Goal: Task Accomplishment & Management: Manage account settings

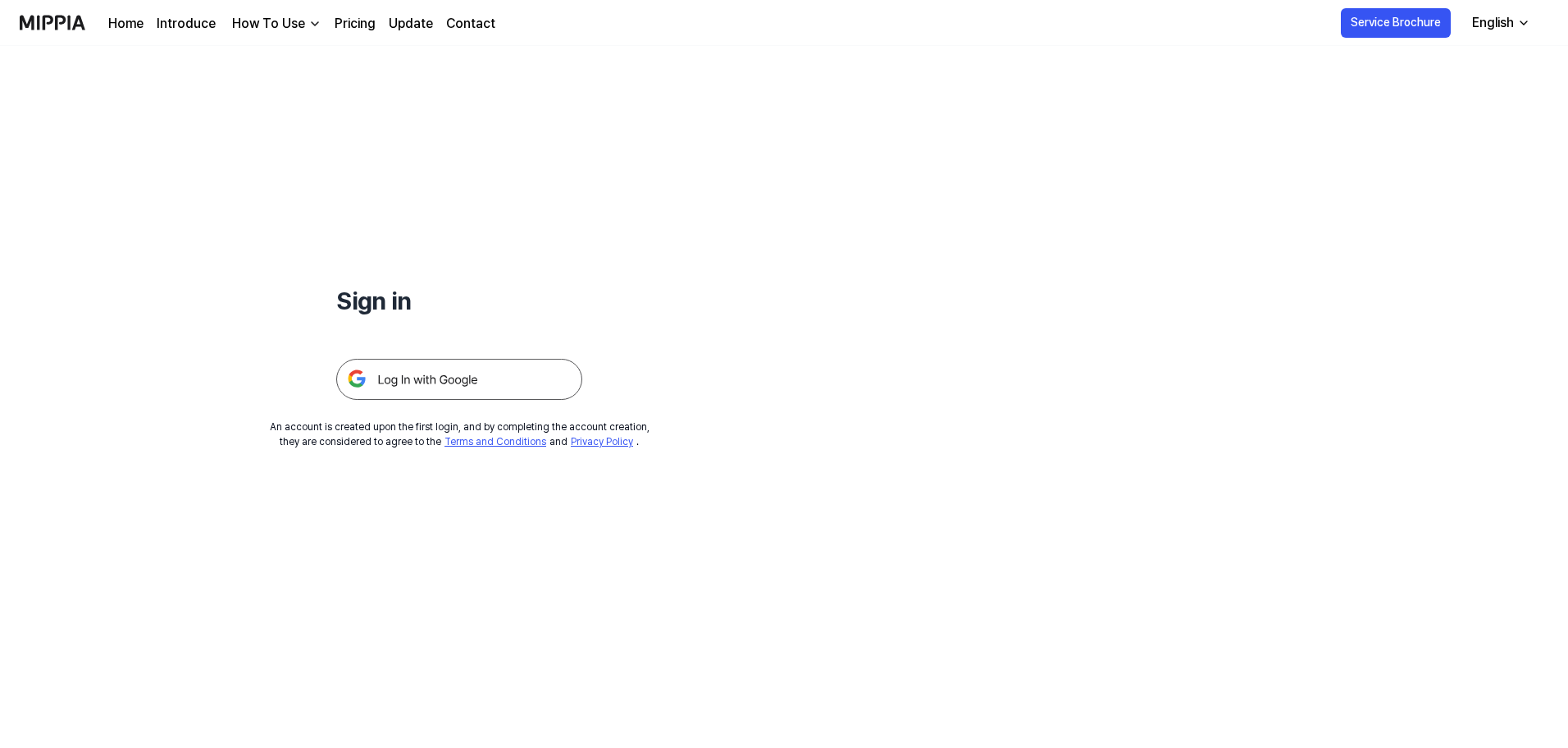
click at [464, 391] on img at bounding box center [459, 379] width 246 height 41
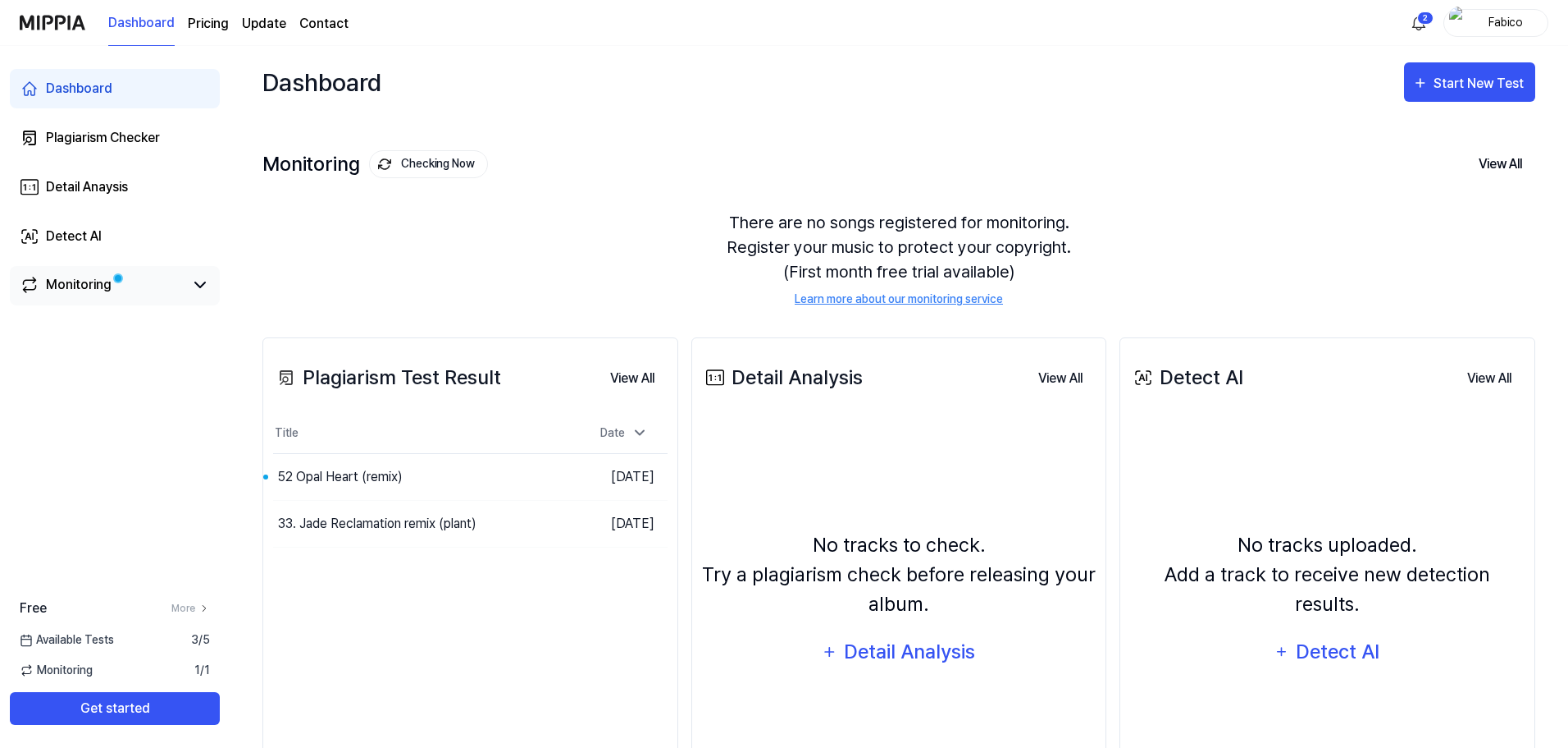
click at [80, 296] on div "Monitoring" at bounding box center [115, 285] width 210 height 39
click at [82, 285] on div "Monitoring" at bounding box center [78, 284] width 65 height 20
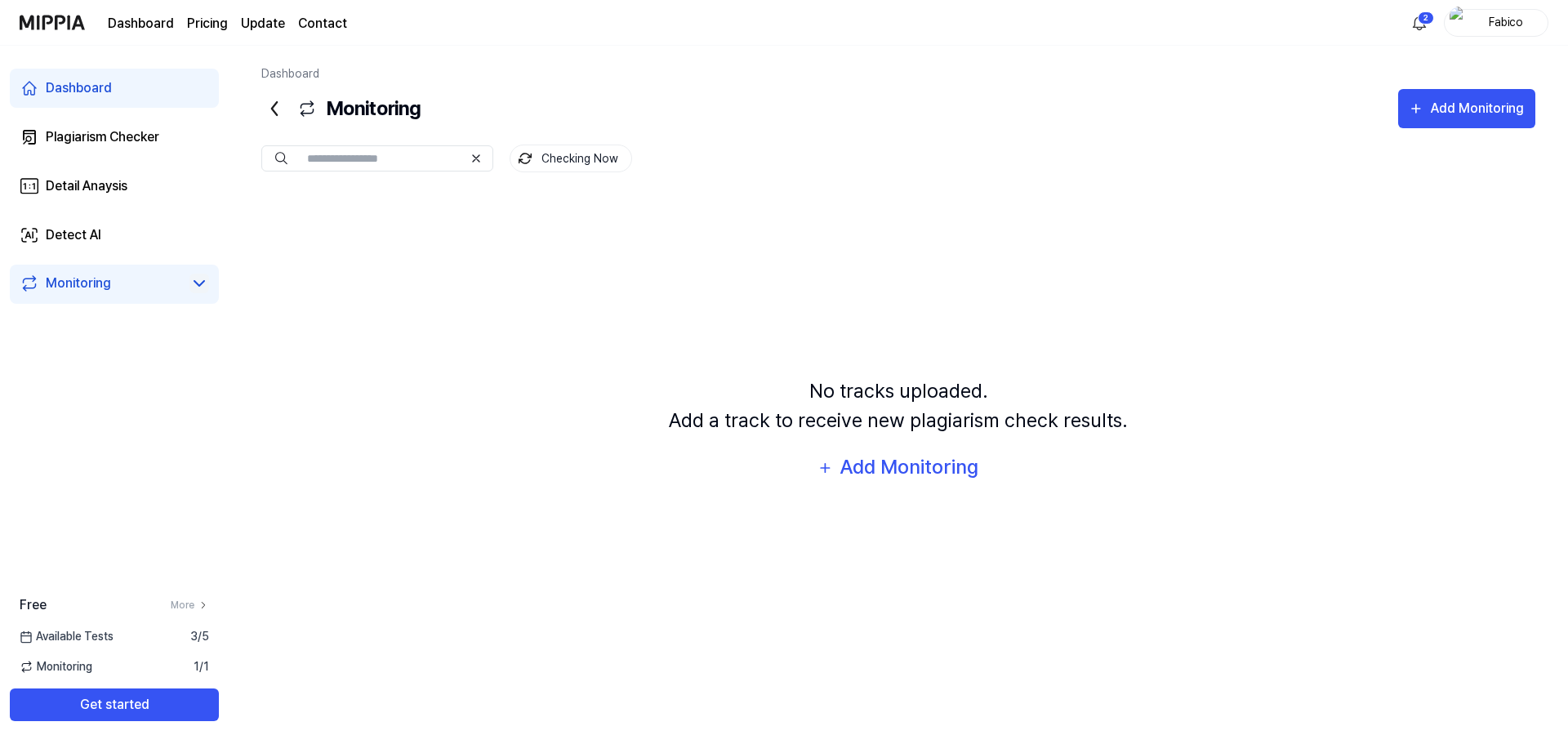
click at [196, 281] on icon at bounding box center [199, 283] width 19 height 19
click at [89, 133] on div "Plagiarism Checker" at bounding box center [102, 137] width 113 height 19
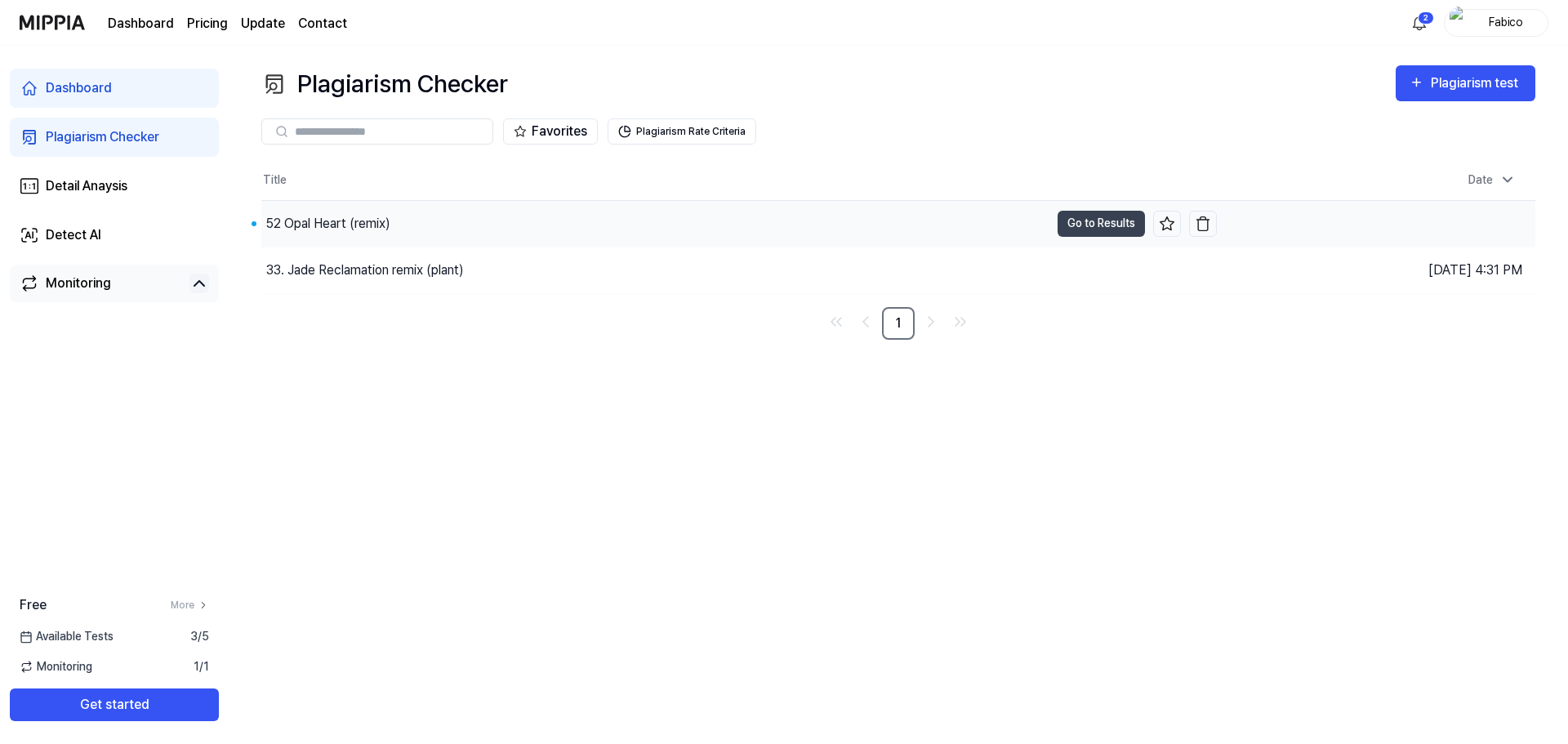
click at [451, 223] on div "52 Opal Heart (remix)" at bounding box center [655, 224] width 788 height 46
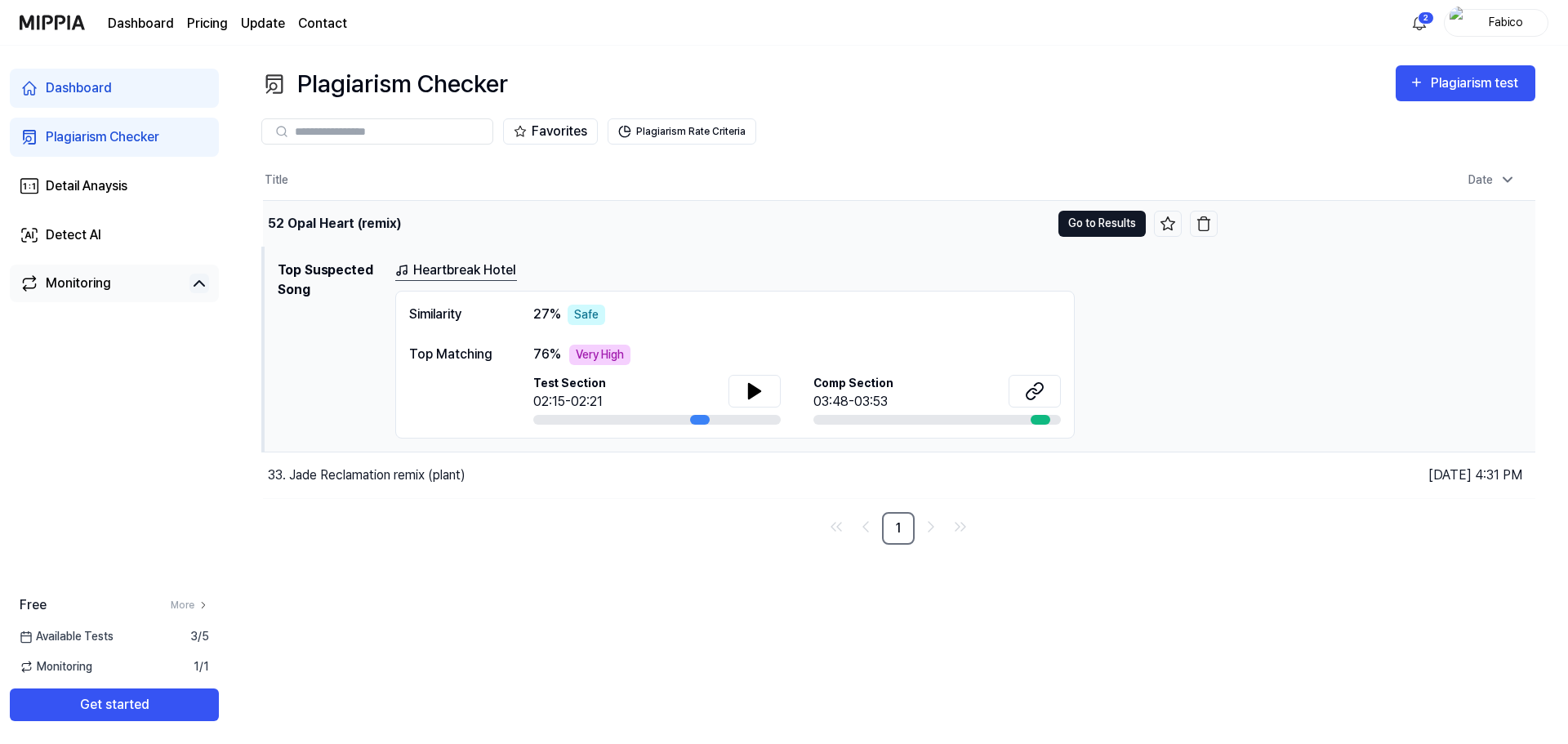
click at [1095, 220] on button "Go to Results" at bounding box center [1102, 223] width 87 height 26
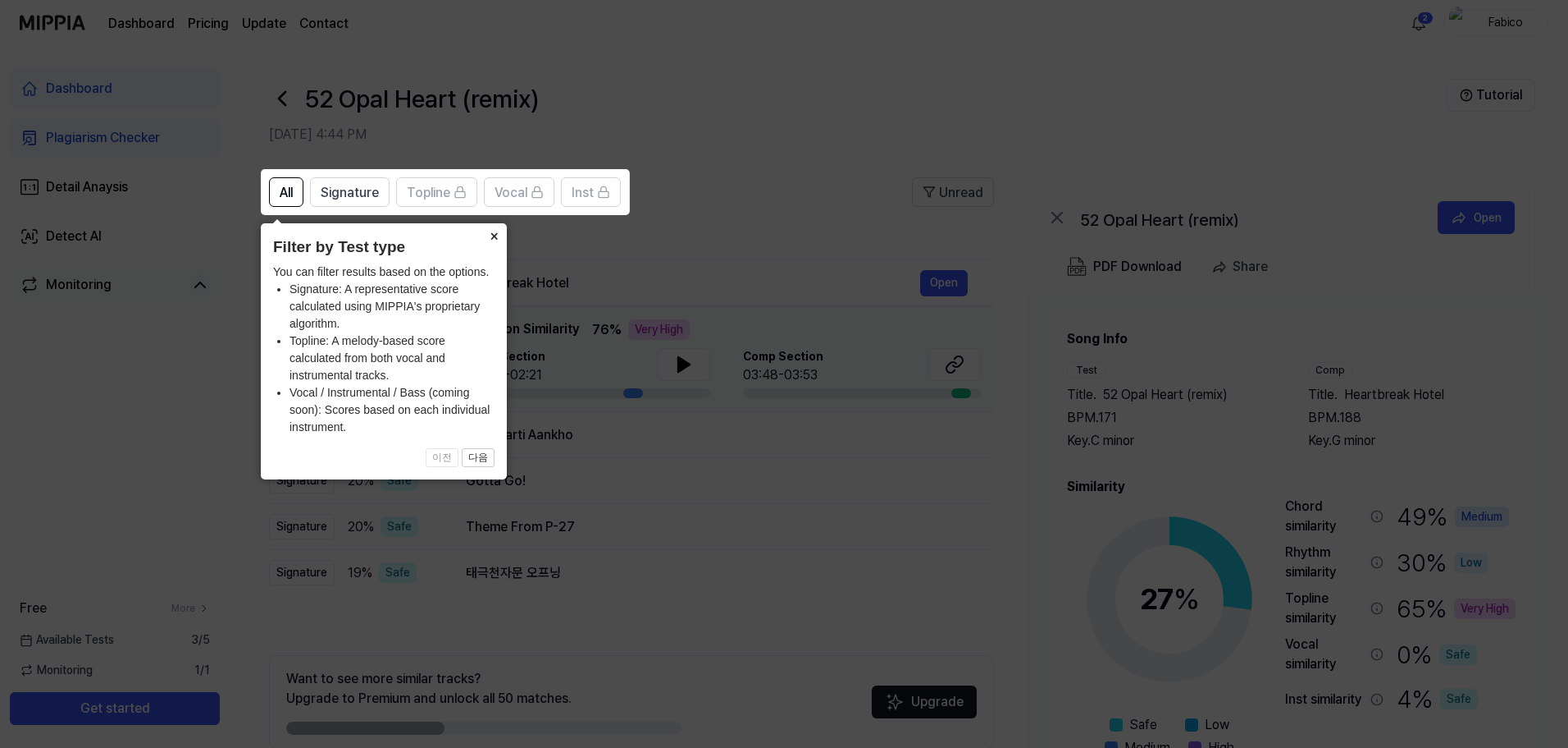
click at [495, 238] on button "×" at bounding box center [493, 234] width 26 height 23
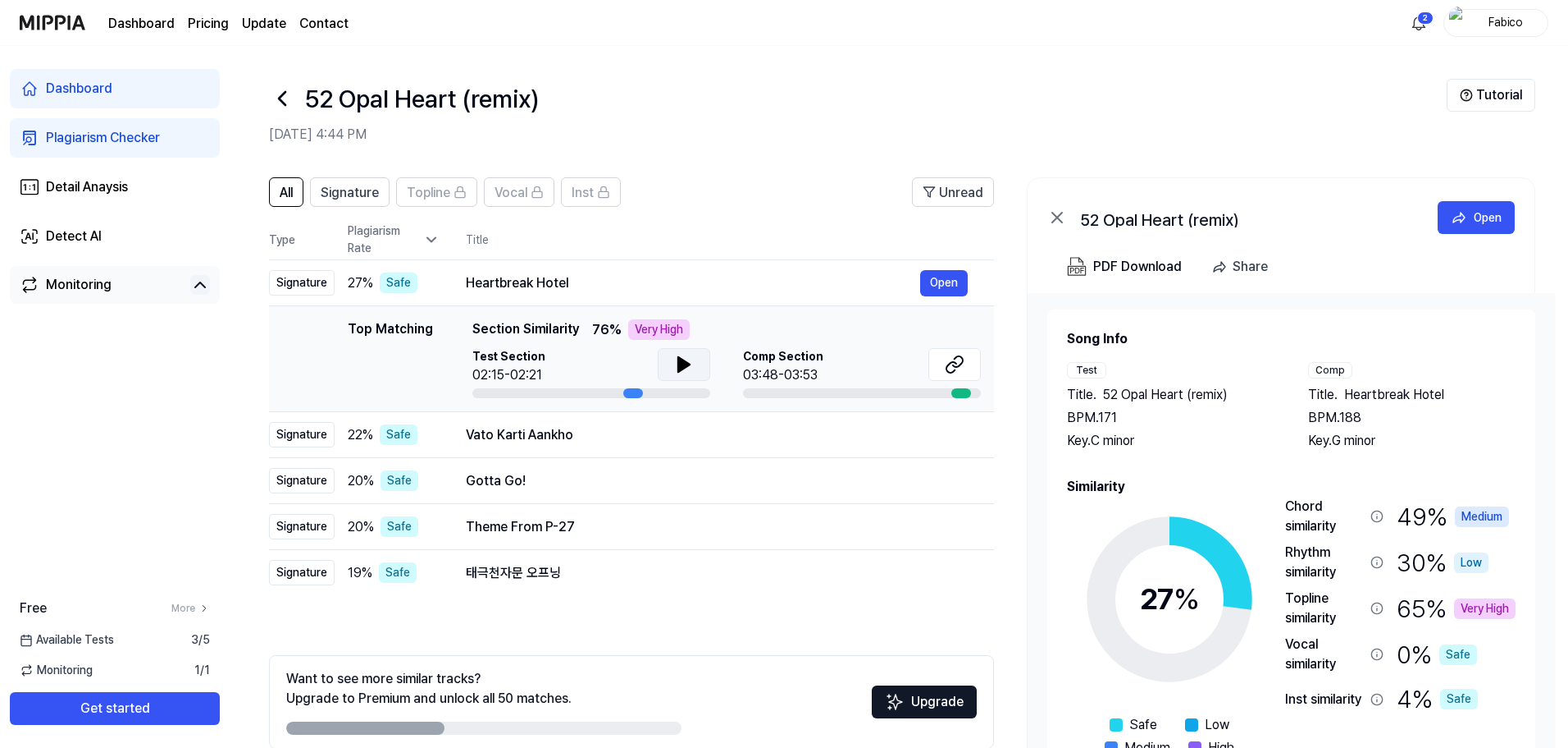
click at [700, 354] on button at bounding box center [684, 364] width 53 height 33
click at [958, 363] on icon at bounding box center [955, 364] width 20 height 20
click at [769, 450] on td "Vato Karti Aankho Open" at bounding box center [716, 435] width 554 height 46
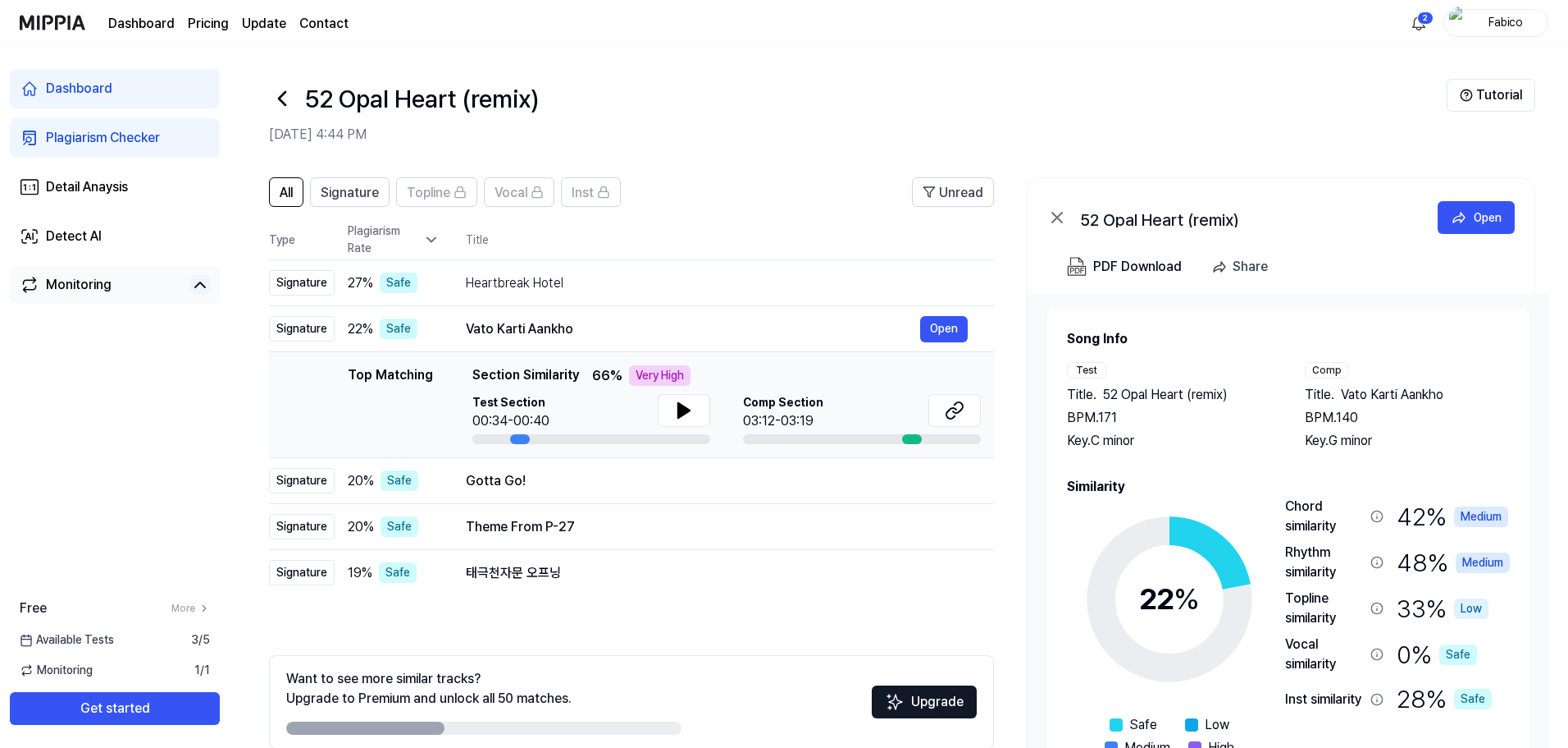
click at [681, 390] on div "Top Matching Section Similarity 66 % Very High Test Section 00:34-00:40 Comp Se…" at bounding box center [726, 404] width 508 height 79
click at [685, 419] on icon at bounding box center [684, 410] width 20 height 20
click at [962, 408] on icon at bounding box center [958, 408] width 10 height 11
click at [949, 484] on button "Open" at bounding box center [944, 481] width 48 height 26
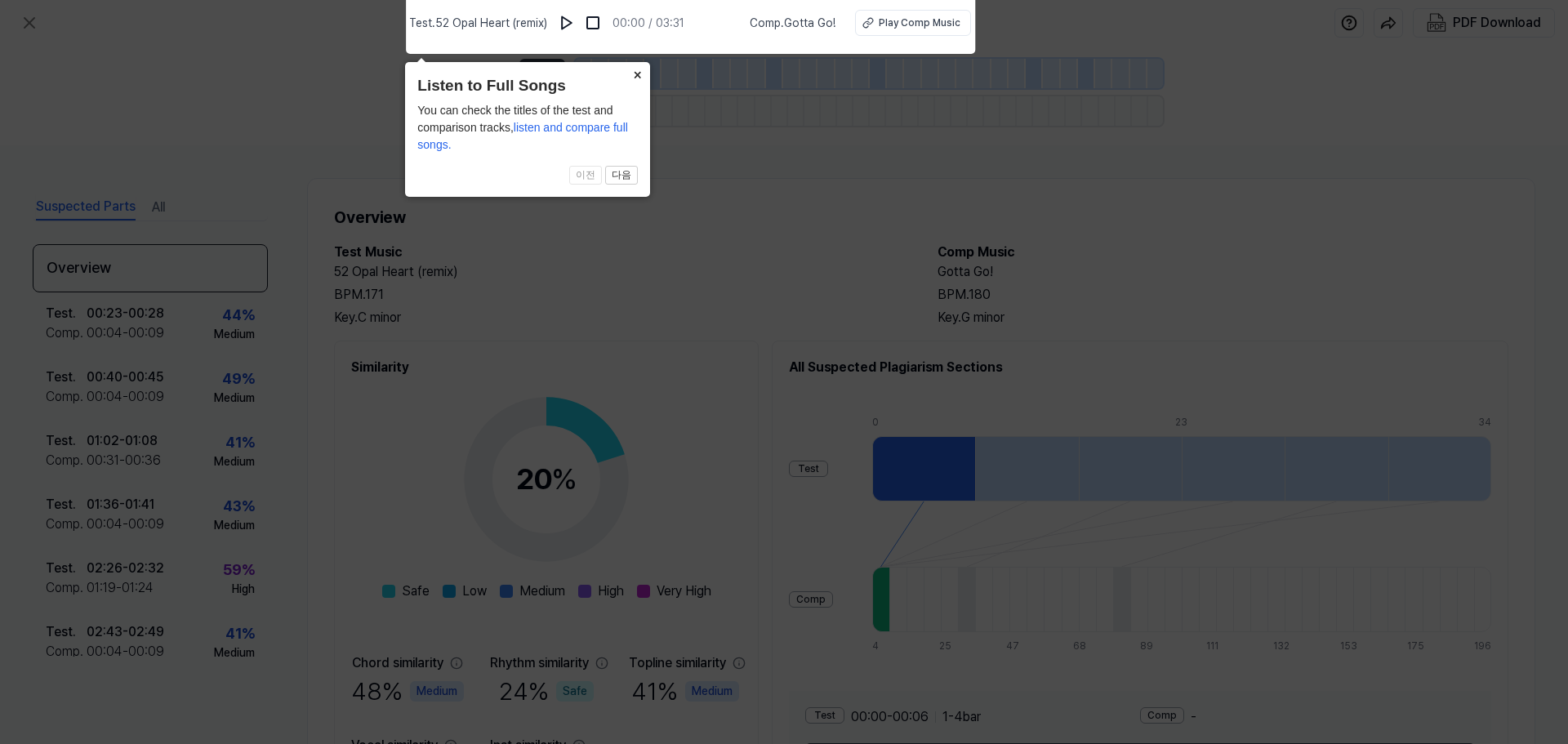
click at [637, 75] on button "×" at bounding box center [637, 73] width 26 height 23
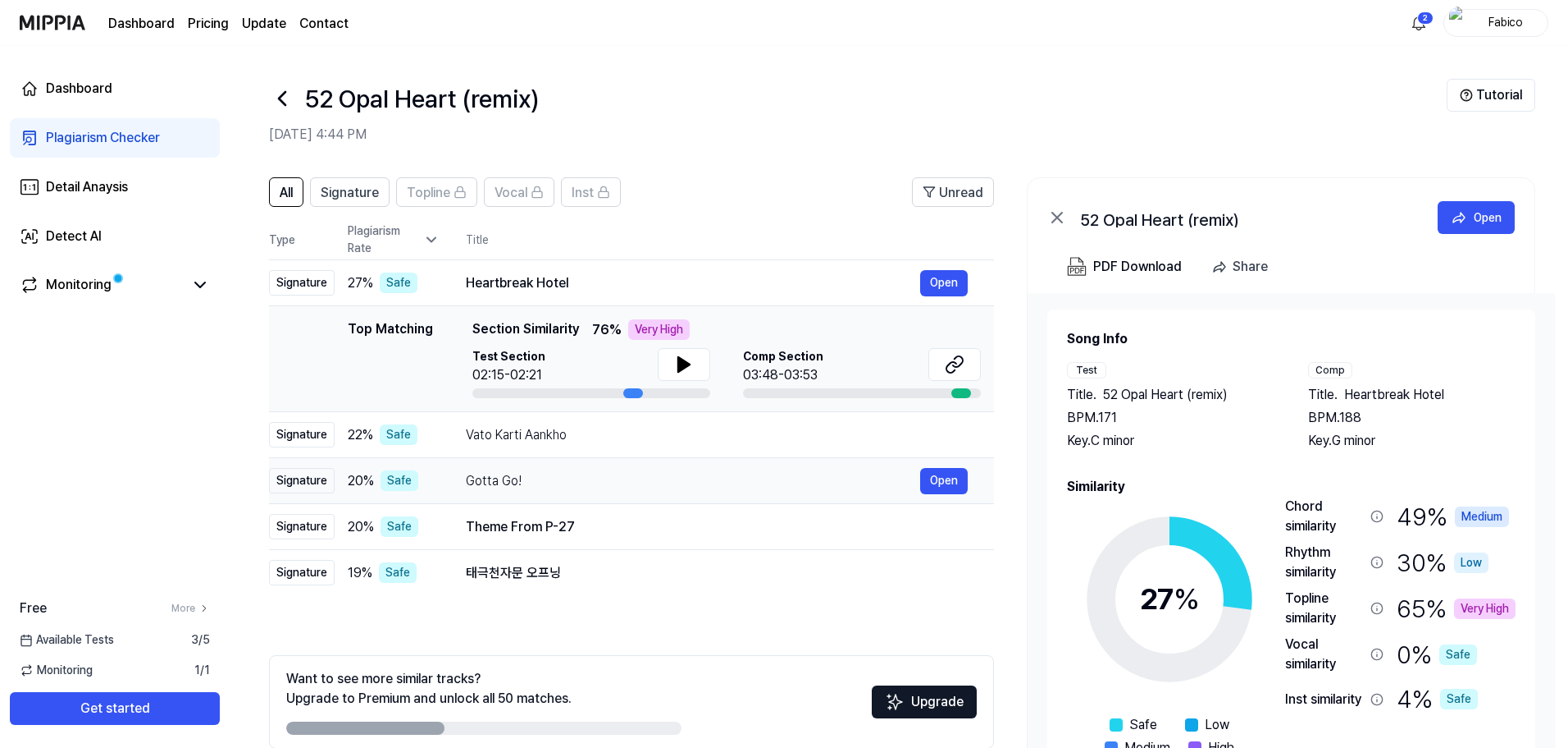
click at [675, 475] on div "Gotta Go!" at bounding box center [693, 481] width 455 height 20
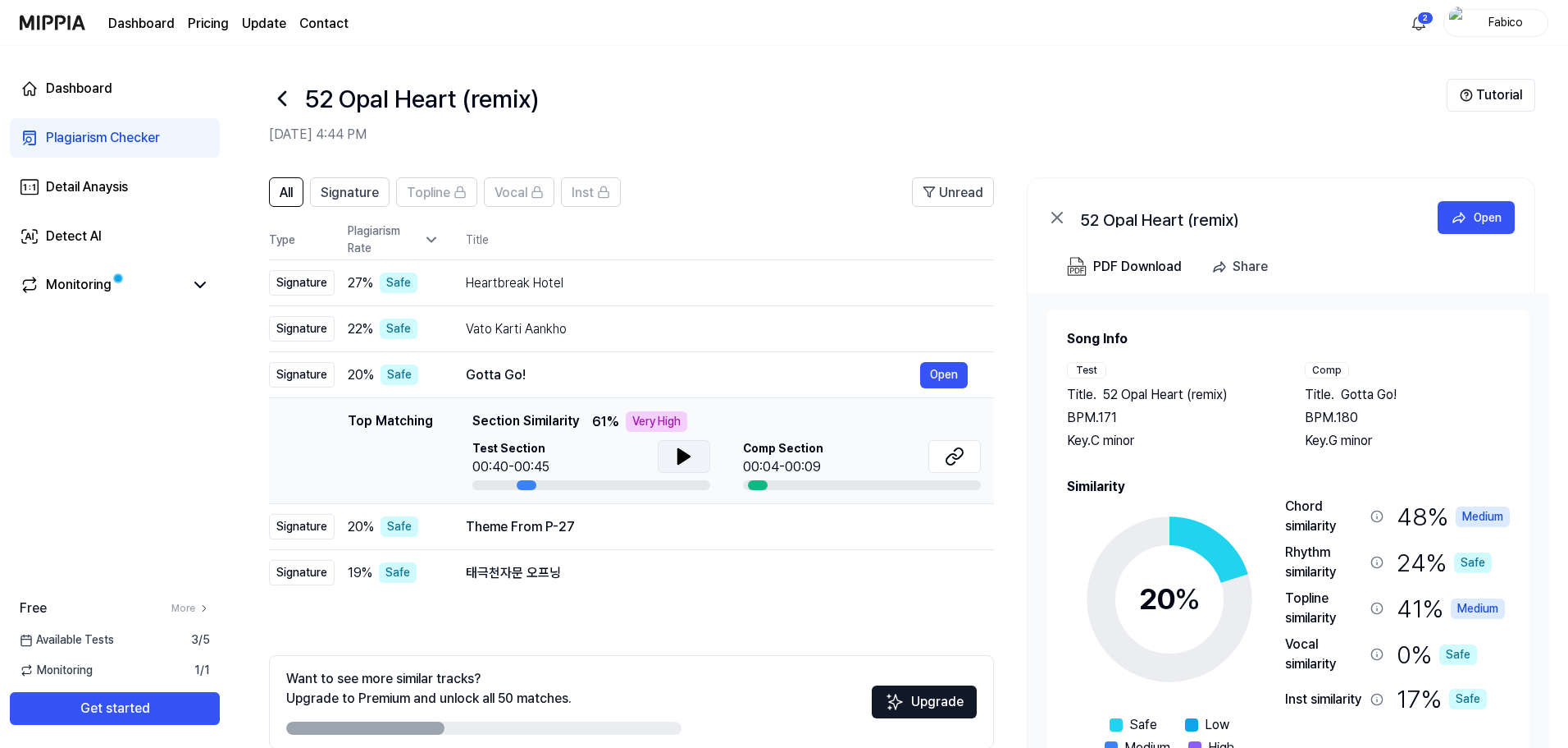
click at [692, 453] on icon at bounding box center [684, 456] width 20 height 20
click at [966, 453] on button at bounding box center [955, 456] width 53 height 33
click at [687, 455] on icon at bounding box center [687, 456] width 3 height 13
click at [804, 535] on div "Theme From P-27" at bounding box center [693, 526] width 455 height 20
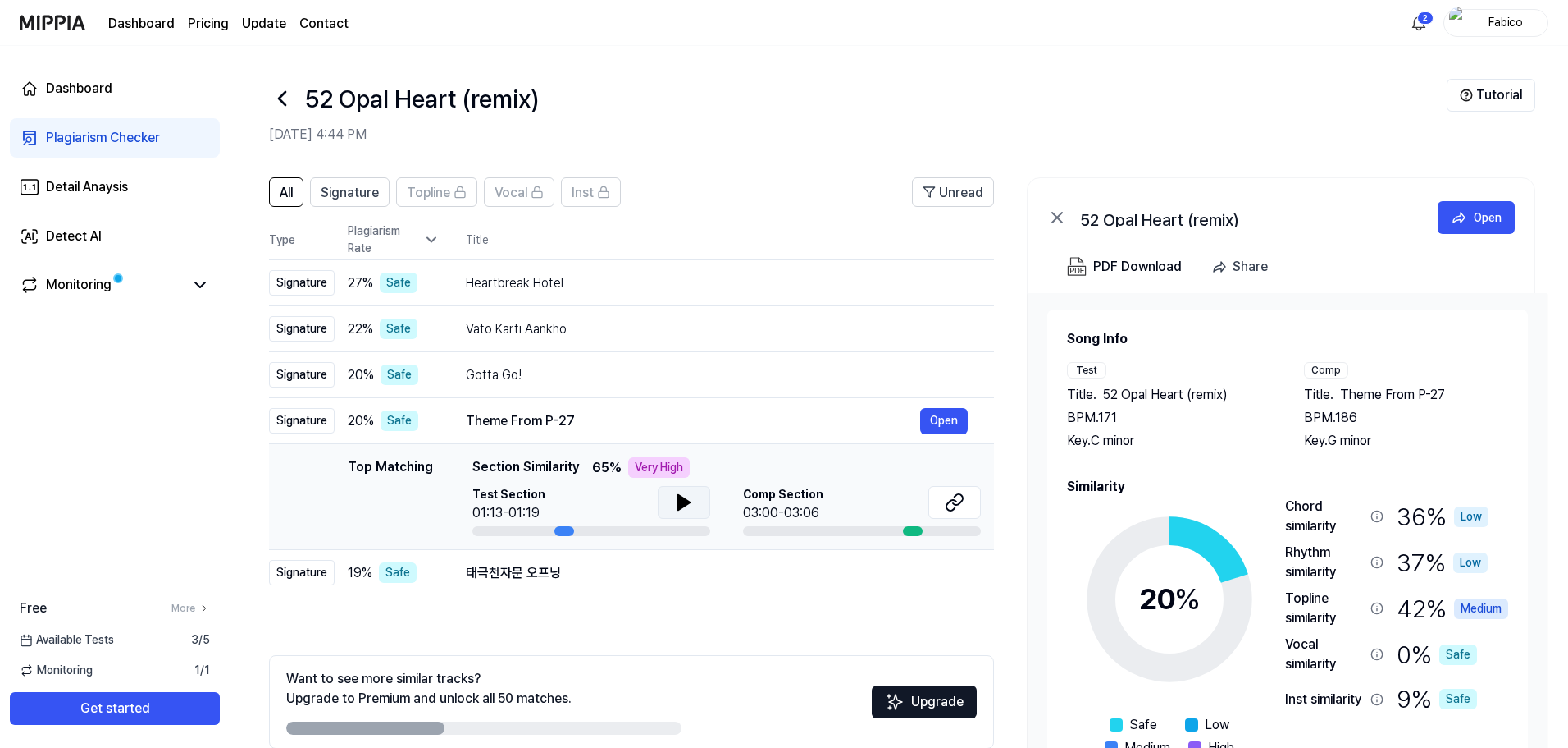
click at [684, 503] on icon at bounding box center [684, 502] width 12 height 14
click at [960, 502] on icon at bounding box center [958, 499] width 10 height 11
click at [635, 570] on div "태극천자문 오프닝" at bounding box center [693, 572] width 455 height 20
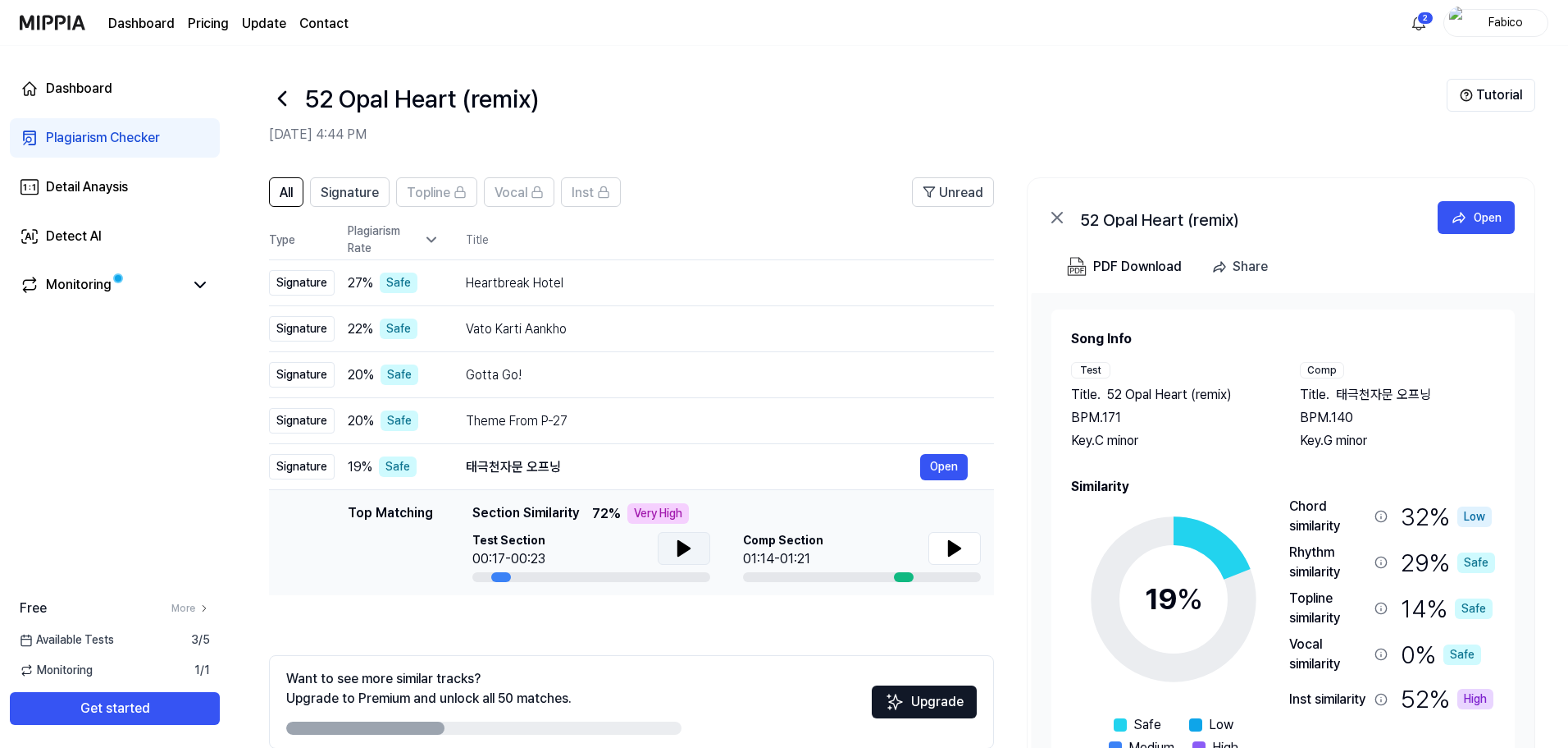
click at [689, 551] on icon at bounding box center [684, 548] width 20 height 20
click at [675, 542] on icon at bounding box center [684, 548] width 20 height 20
click at [968, 551] on button at bounding box center [955, 548] width 53 height 33
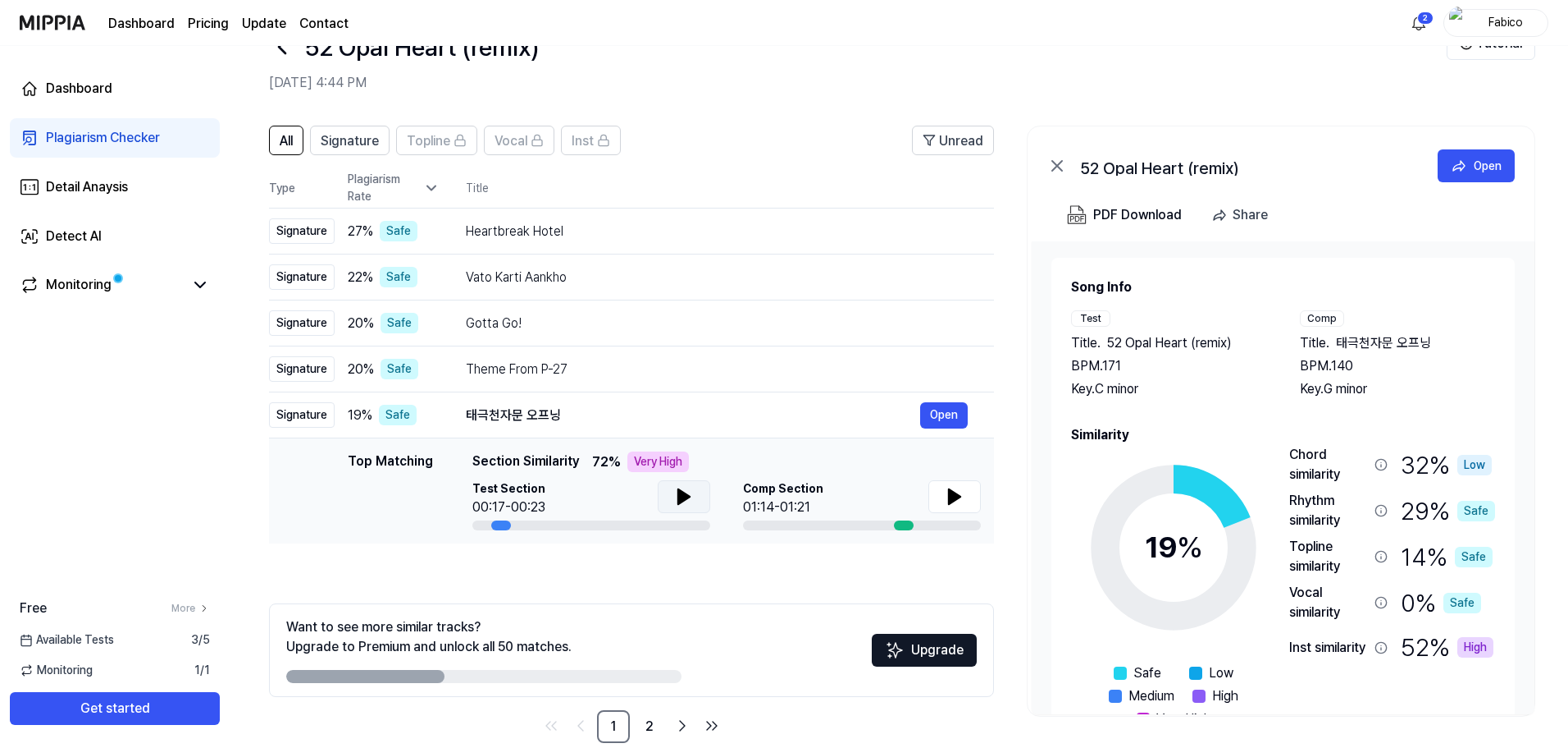
scroll to position [80, 0]
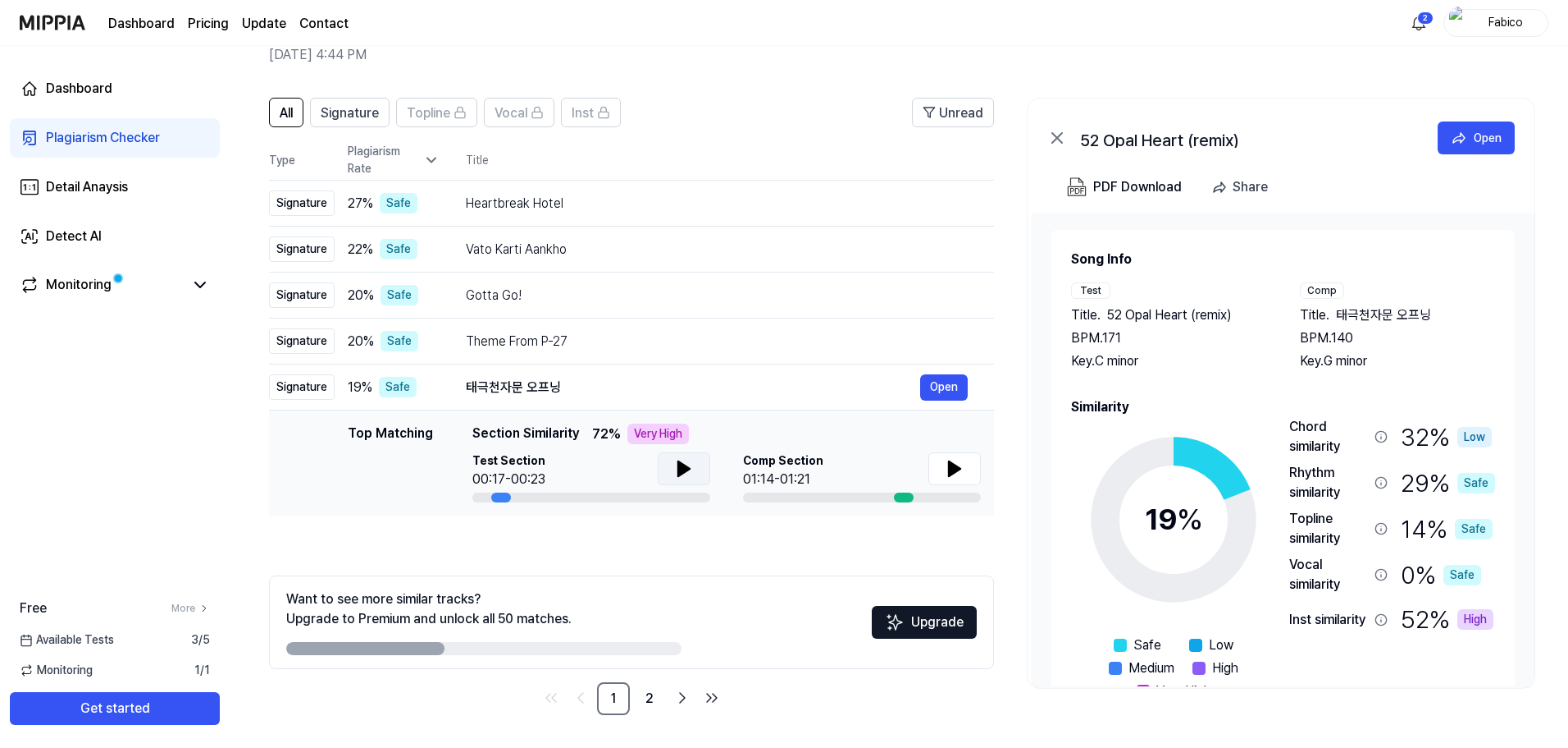
click at [684, 469] on icon at bounding box center [684, 468] width 12 height 14
click at [963, 471] on icon at bounding box center [955, 468] width 20 height 20
click at [967, 463] on button at bounding box center [955, 469] width 53 height 33
click at [210, 290] on div "Monitoring" at bounding box center [115, 285] width 210 height 39
click at [148, 187] on link "Detail Anaysis" at bounding box center [115, 187] width 210 height 39
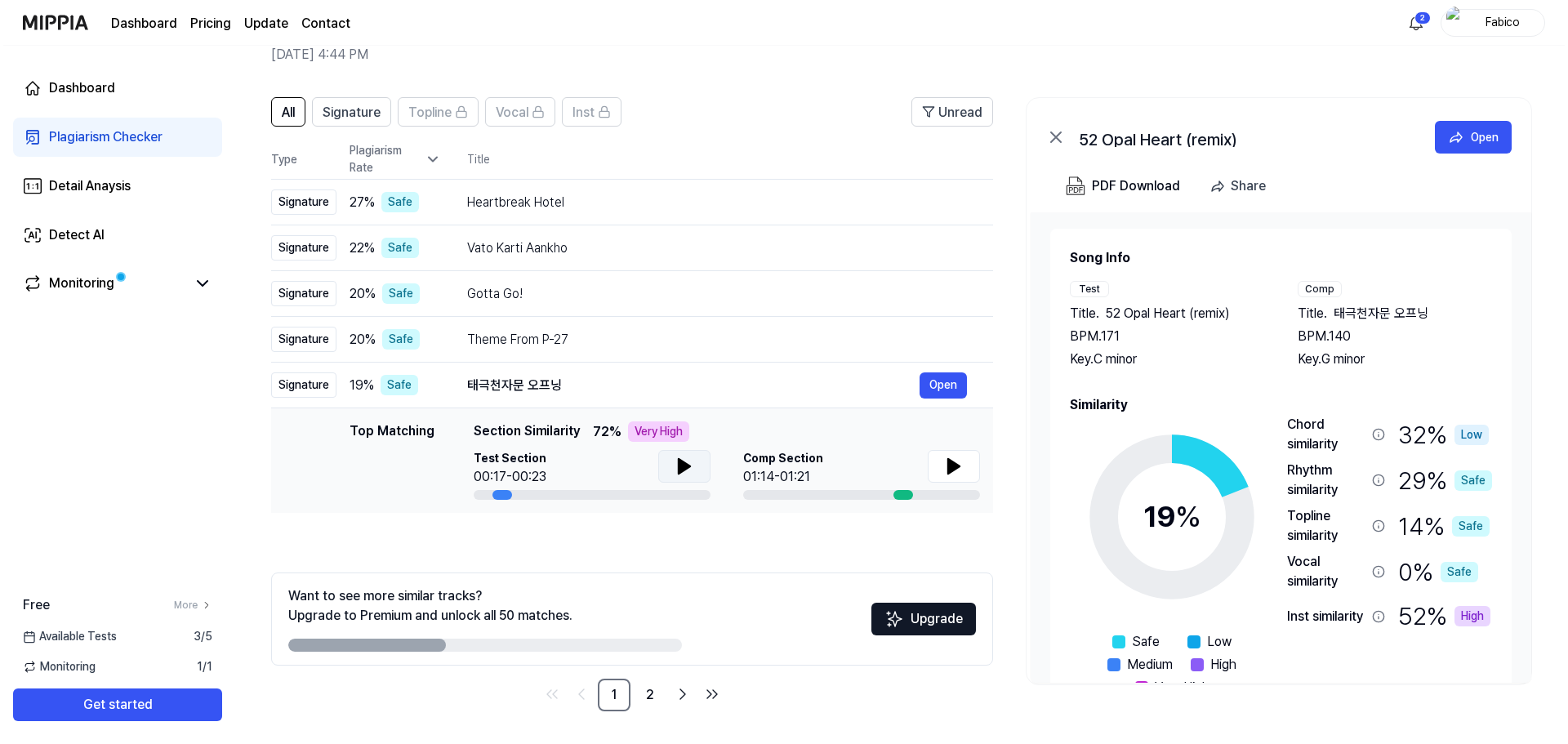
scroll to position [0, 0]
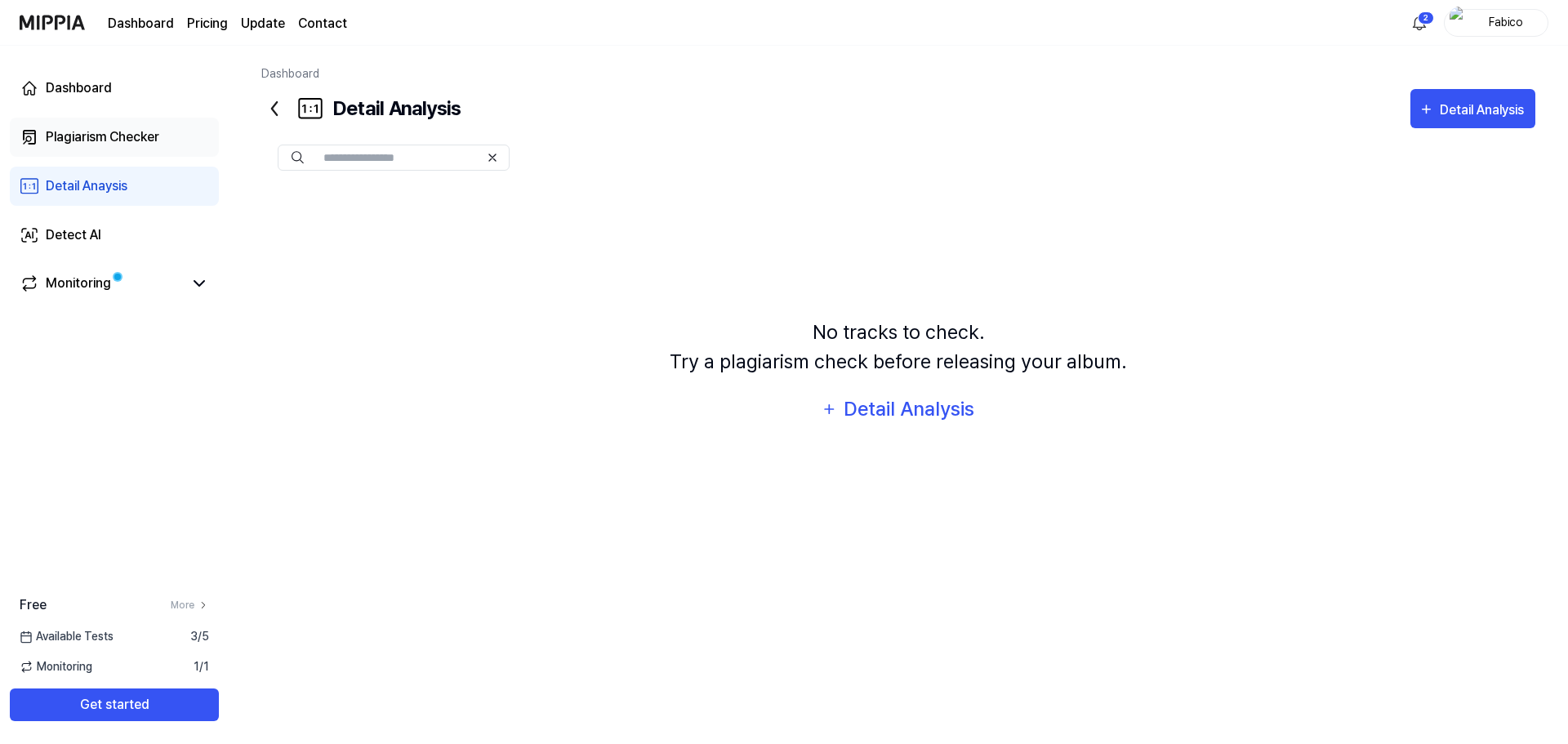
click at [159, 138] on div "Plagiarism Checker" at bounding box center [102, 137] width 113 height 19
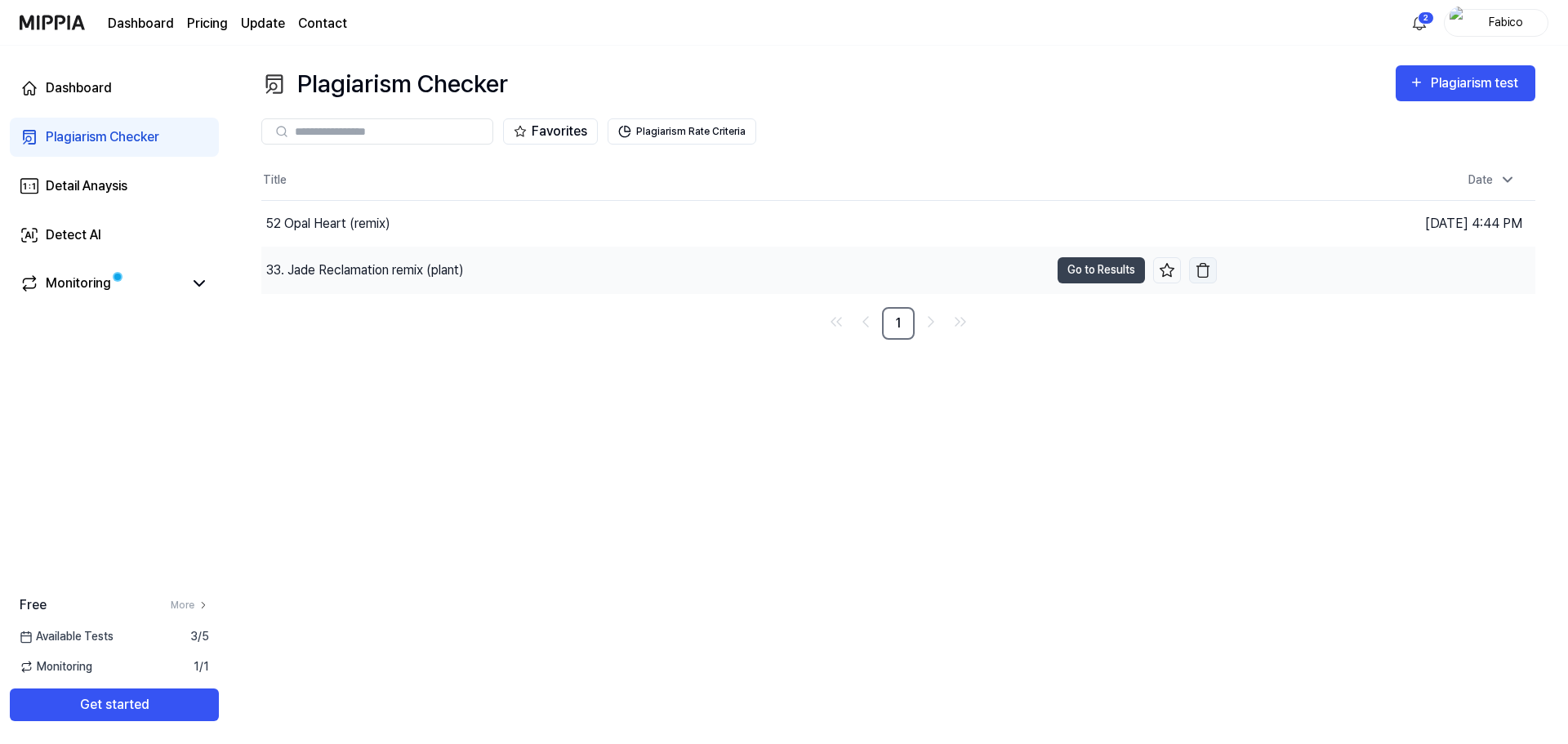
click at [1206, 268] on img "button" at bounding box center [1202, 269] width 16 height 16
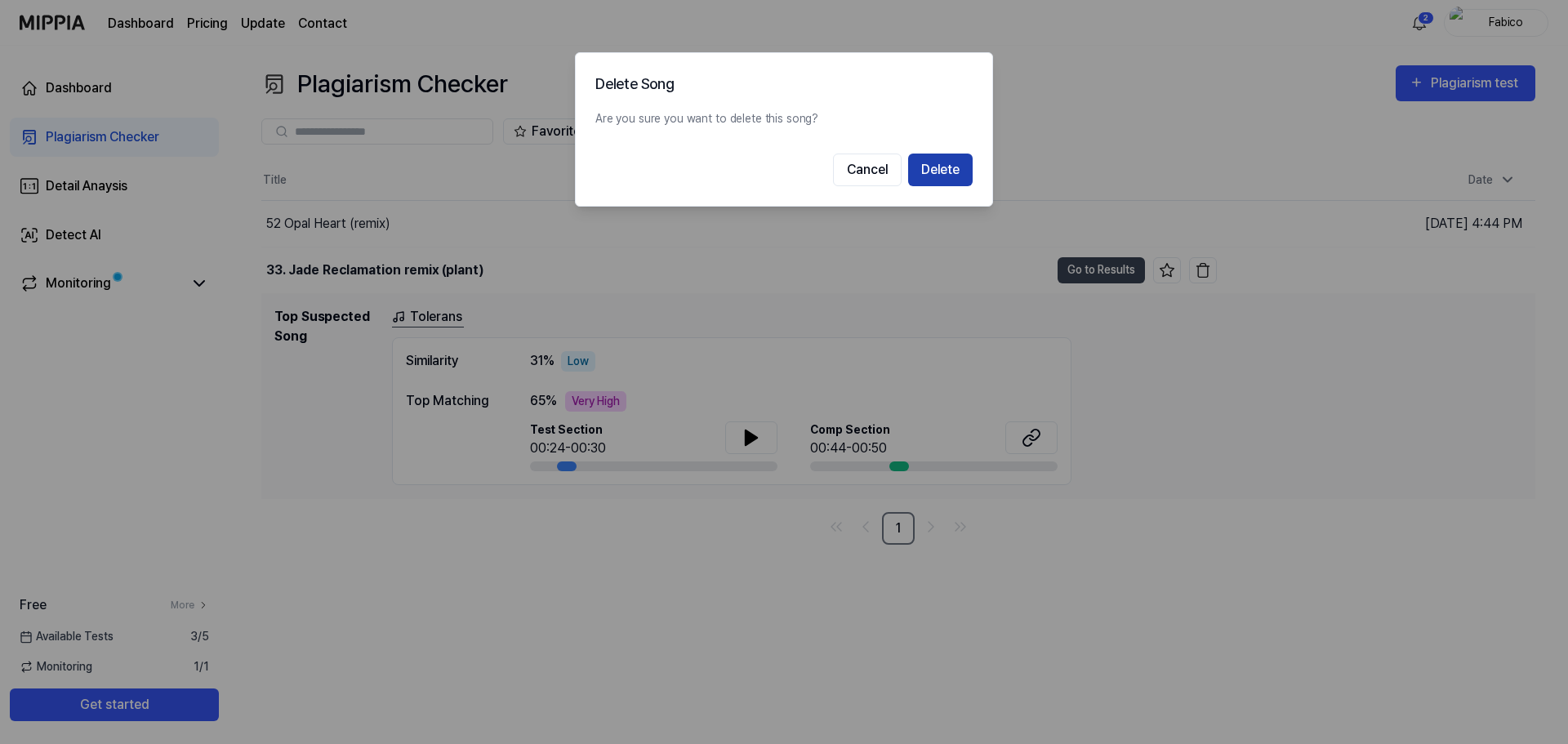
click at [950, 177] on button "Delete" at bounding box center [940, 170] width 64 height 33
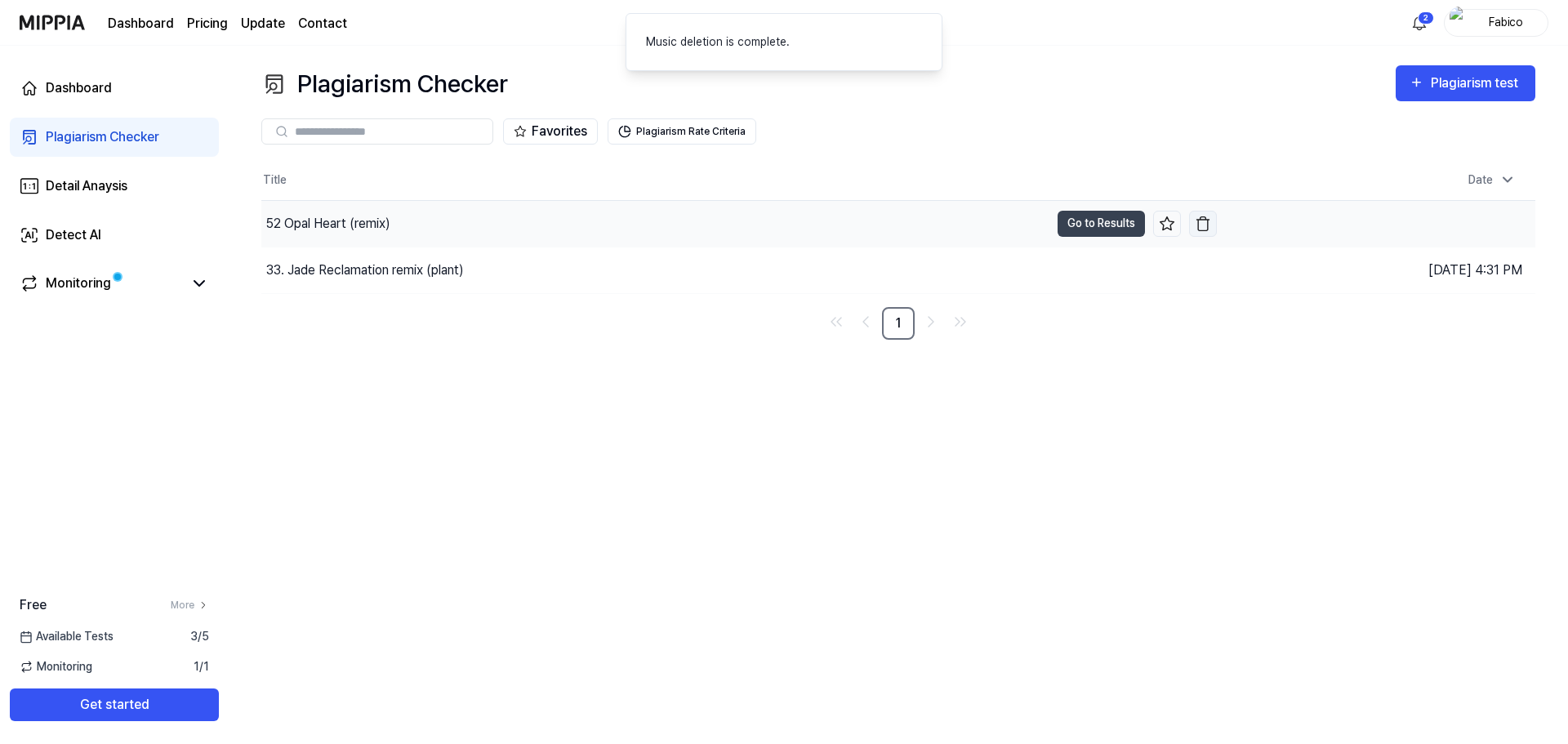
click at [1211, 226] on img "button" at bounding box center [1202, 223] width 16 height 16
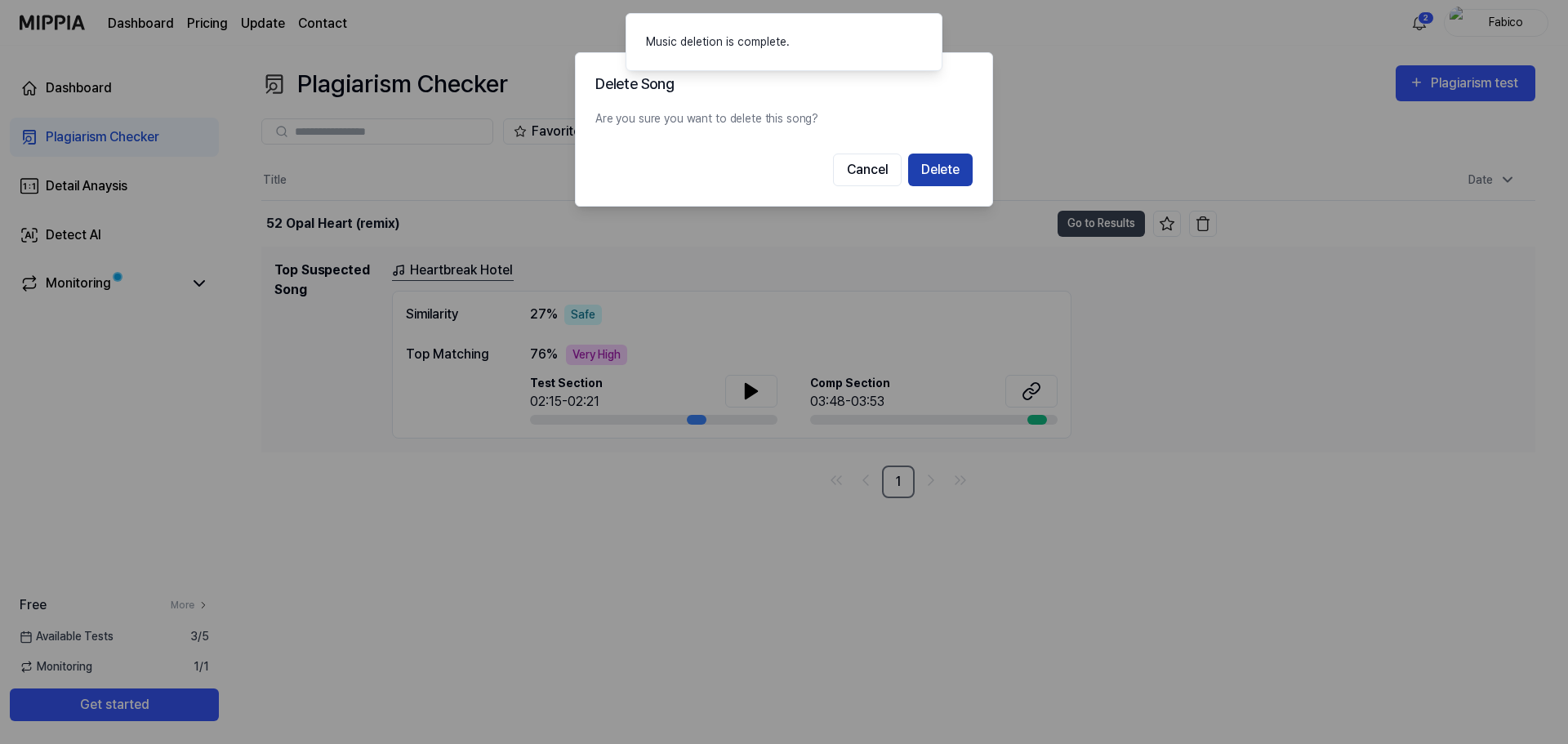
click at [950, 165] on button "Delete" at bounding box center [940, 170] width 64 height 33
